Goal: Task Accomplishment & Management: Manage account settings

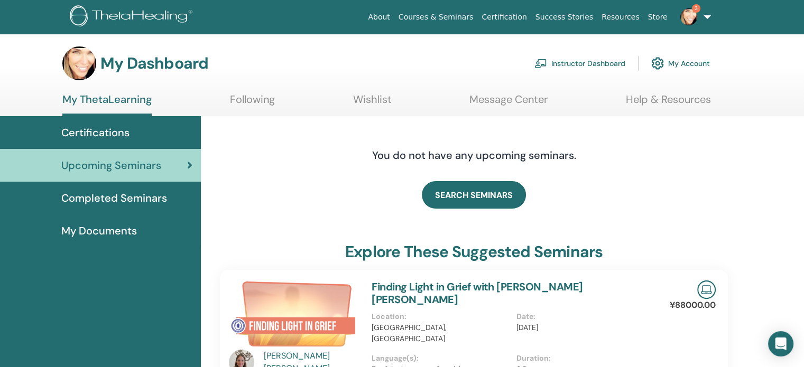
click at [592, 61] on link "Instructor Dashboard" at bounding box center [580, 63] width 91 height 23
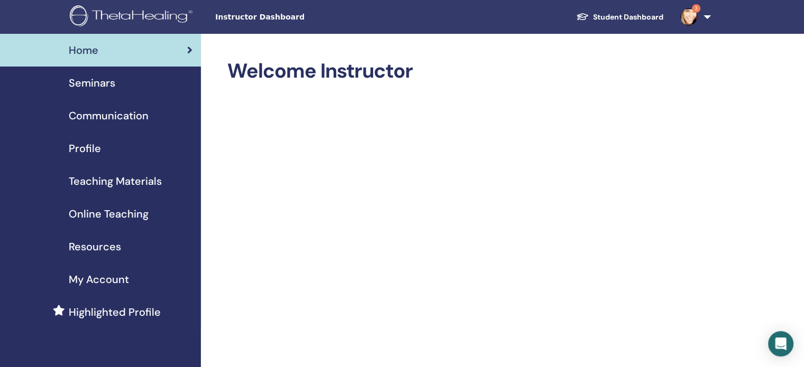
click at [95, 81] on span "Seminars" at bounding box center [92, 83] width 47 height 16
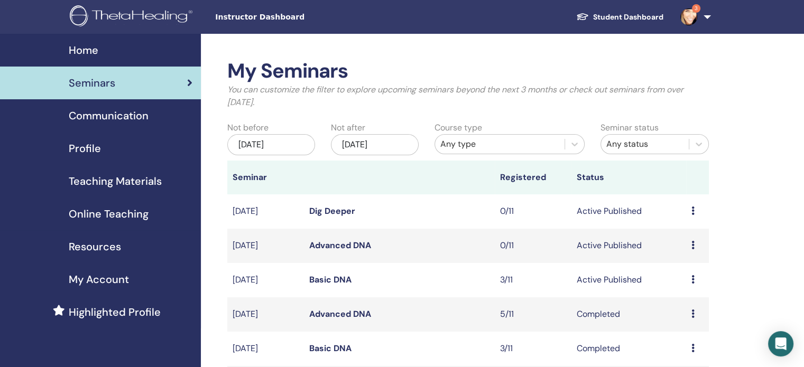
click at [330, 279] on link "Basic DNA" at bounding box center [330, 279] width 42 height 11
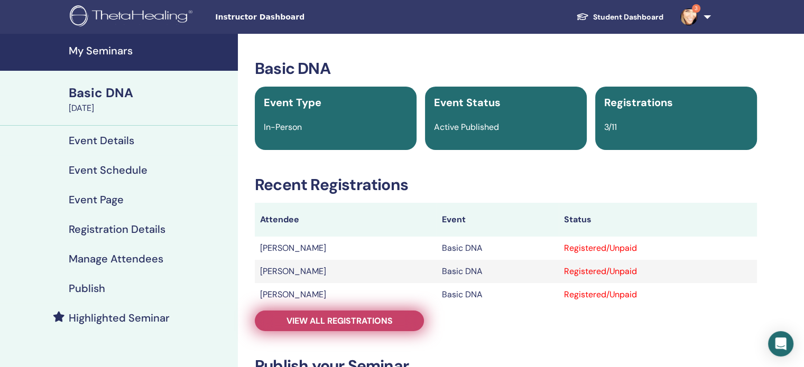
click at [310, 320] on span "View all registrations" at bounding box center [340, 321] width 106 height 11
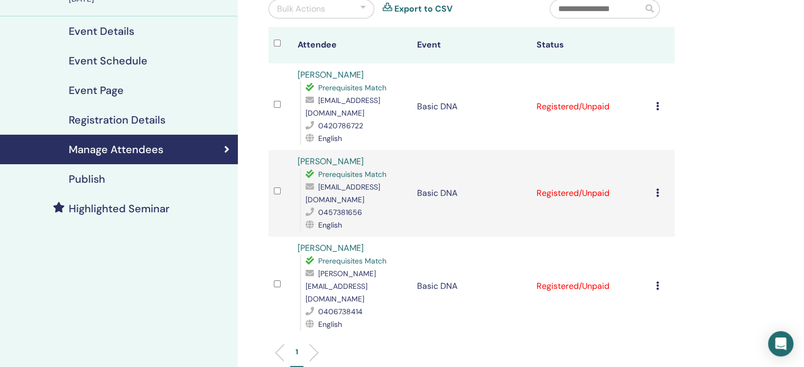
scroll to position [88, 0]
